Goal: Transaction & Acquisition: Purchase product/service

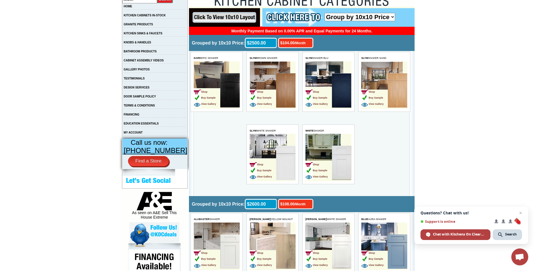
scroll to position [85, 0]
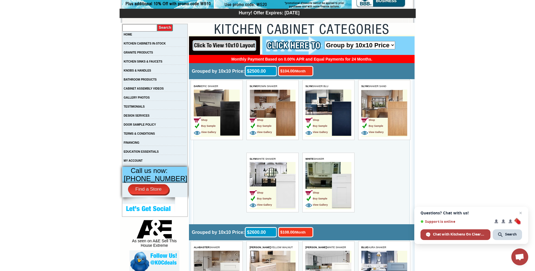
click at [141, 28] on input "text" at bounding box center [139, 27] width 35 height 7
type input "kitchen island"
click at [170, 30] on input "image" at bounding box center [165, 28] width 16 height 8
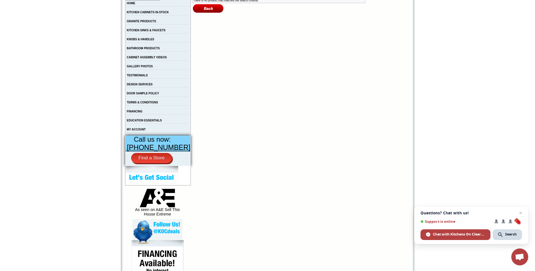
scroll to position [94, 0]
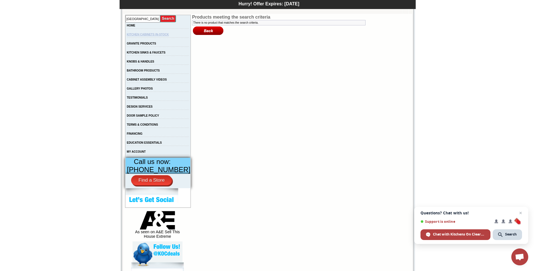
click at [153, 34] on link "KITCHEN CABINETS IN-STOCK" at bounding box center [148, 34] width 42 height 3
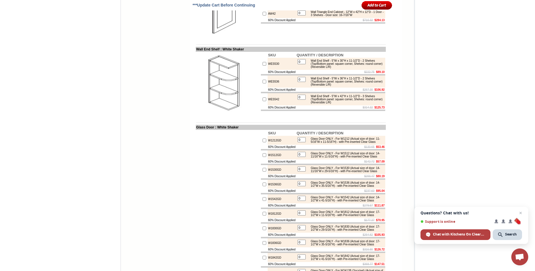
scroll to position [1720, 0]
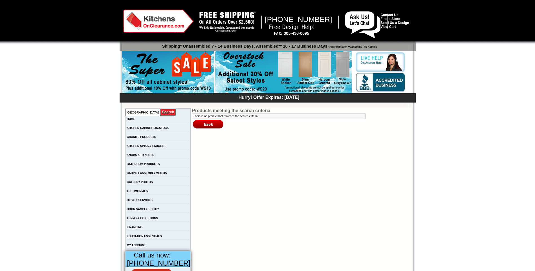
scroll to position [94, 0]
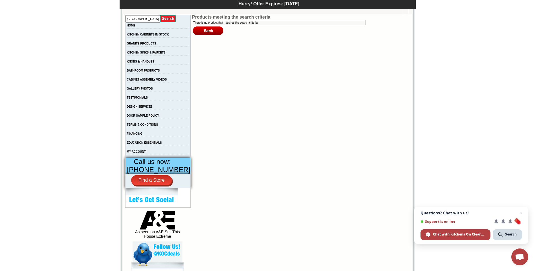
click at [196, 30] on img at bounding box center [208, 31] width 32 height 10
click at [161, 35] on link "KITCHEN CABINETS IN-STOCK" at bounding box center [148, 34] width 42 height 3
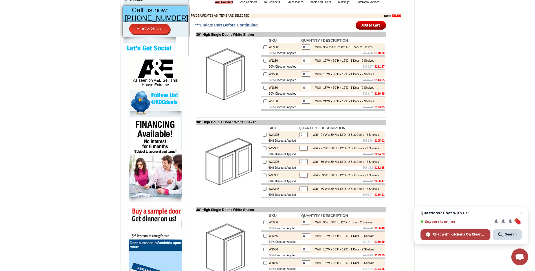
scroll to position [158, 0]
